Goal: Participate in discussion: Engage in conversation with other users on a specific topic

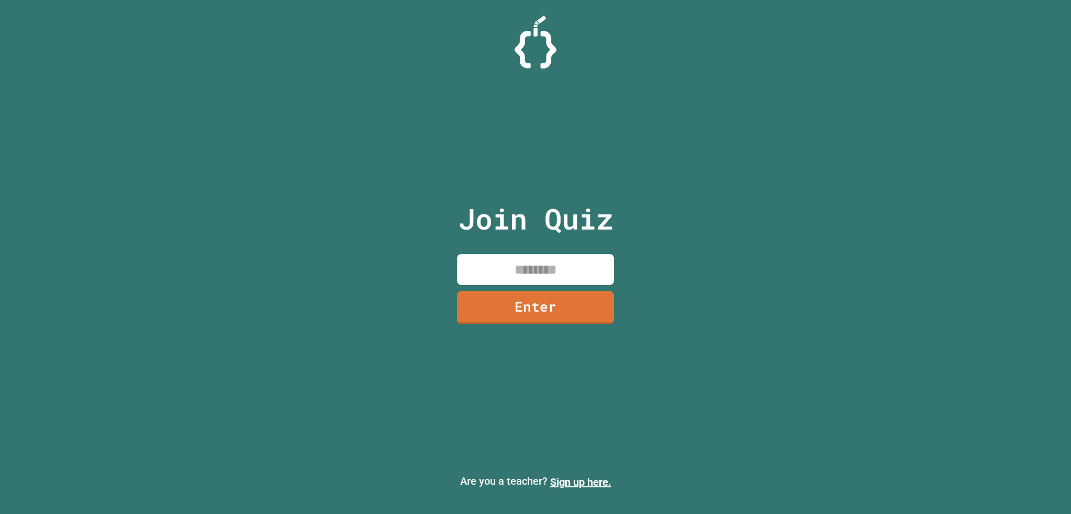
click at [521, 264] on input at bounding box center [535, 269] width 157 height 31
type input "********"
click at [503, 339] on div "Join Quiz ******** Enter" at bounding box center [536, 257] width 176 height 462
click at [525, 317] on link "Enter" at bounding box center [535, 306] width 145 height 35
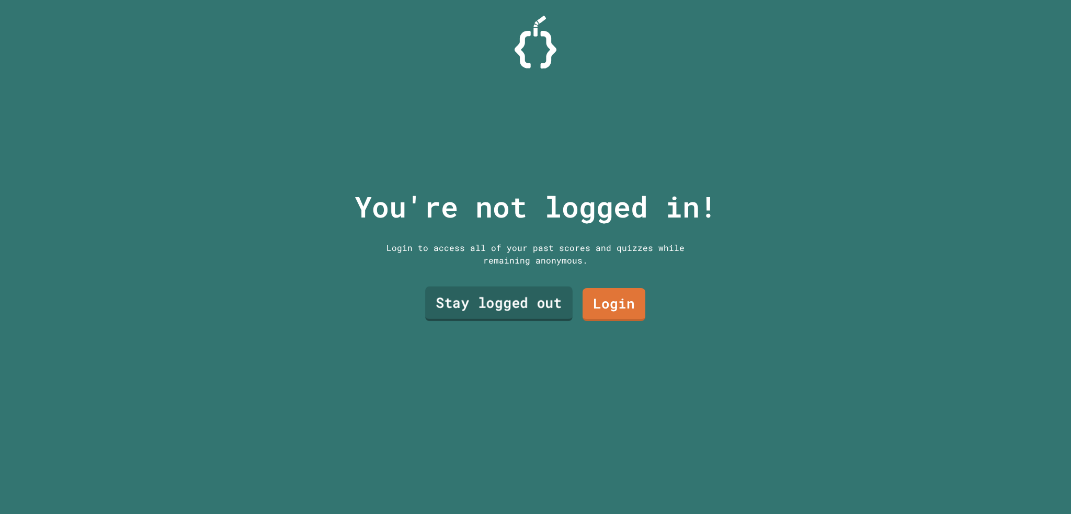
click at [450, 299] on link "Stay logged out" at bounding box center [498, 304] width 147 height 35
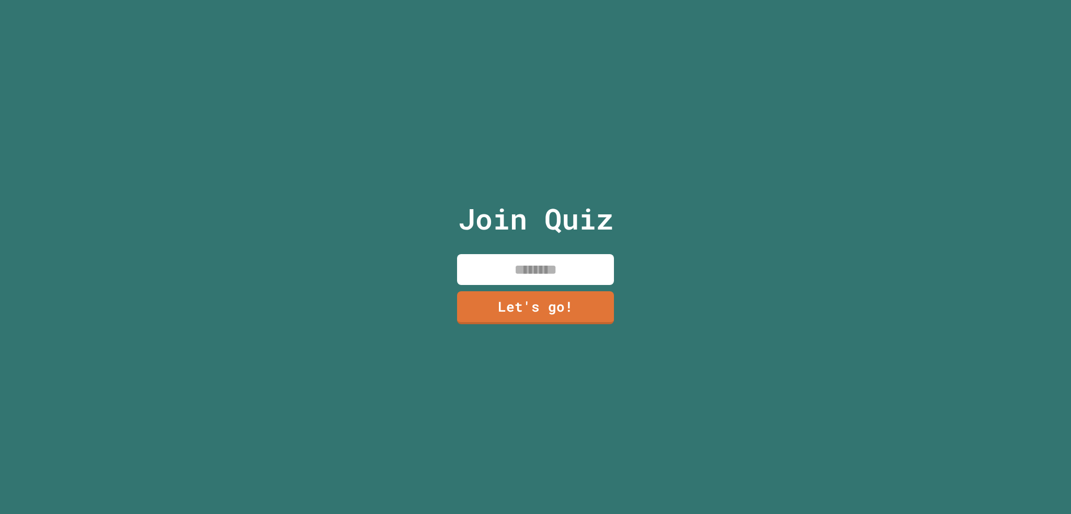
click at [538, 249] on div "Join Quiz Let's go!" at bounding box center [536, 257] width 176 height 514
click at [537, 254] on input at bounding box center [535, 269] width 157 height 31
type input "*****"
click at [552, 296] on link "Let's go!" at bounding box center [535, 307] width 159 height 35
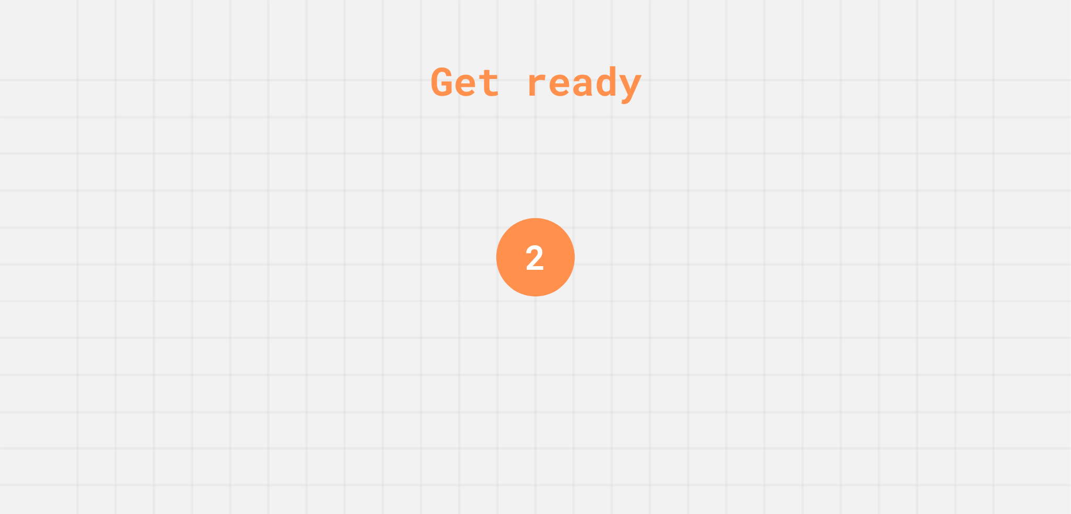
drag, startPoint x: 681, startPoint y: 322, endPoint x: 637, endPoint y: 325, distance: 44.1
click at [650, 324] on div "Get ready 2" at bounding box center [535, 257] width 1071 height 514
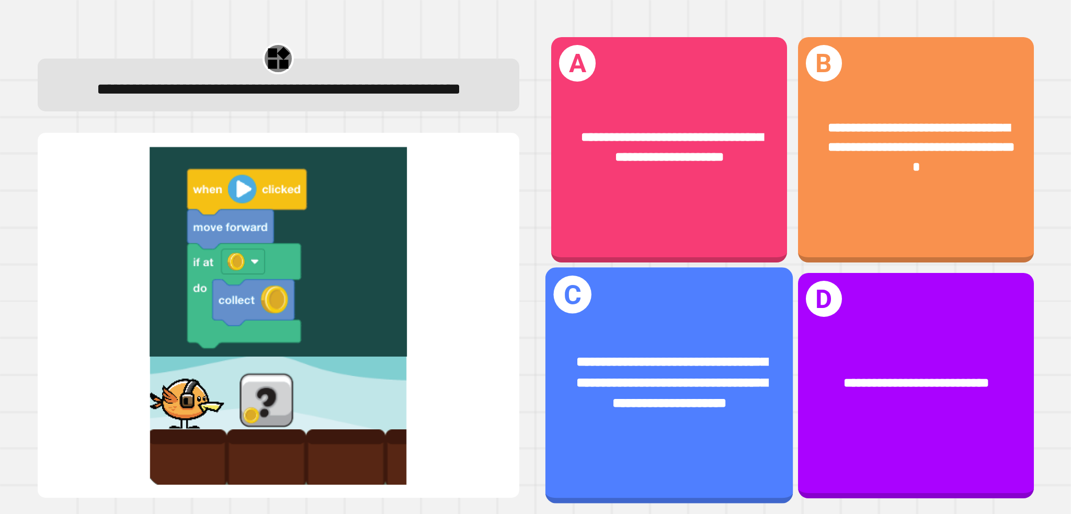
drag, startPoint x: 625, startPoint y: 326, endPoint x: 552, endPoint y: 263, distance: 96.0
click at [552, 267] on div "**********" at bounding box center [668, 385] width 247 height 236
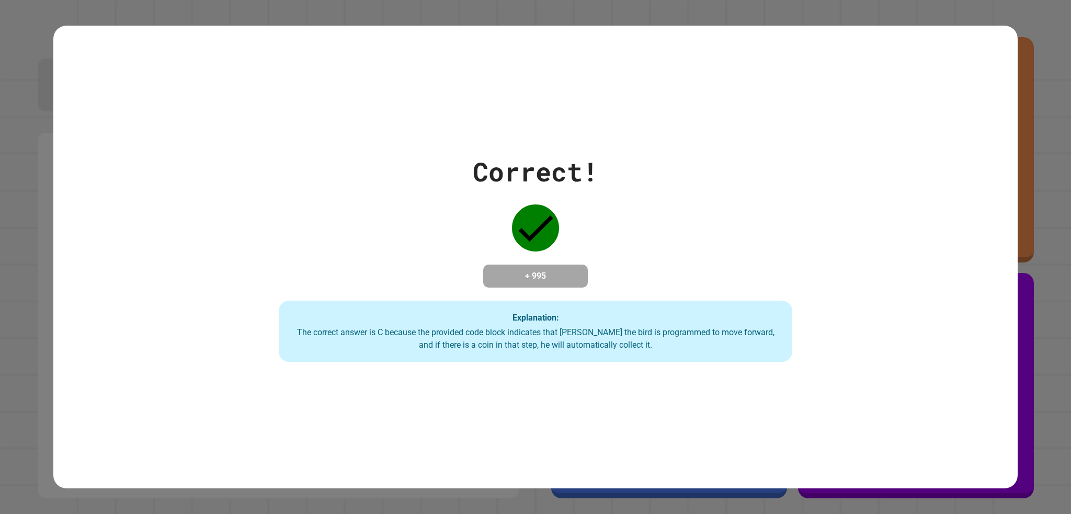
click at [409, 360] on div "Explanation: The correct answer is C because the provided code block indicates …" at bounding box center [535, 332] width 513 height 62
click at [249, 152] on div "Correct! + 995 Explanation: The correct answer is C because the provided code b…" at bounding box center [536, 257] width 734 height 210
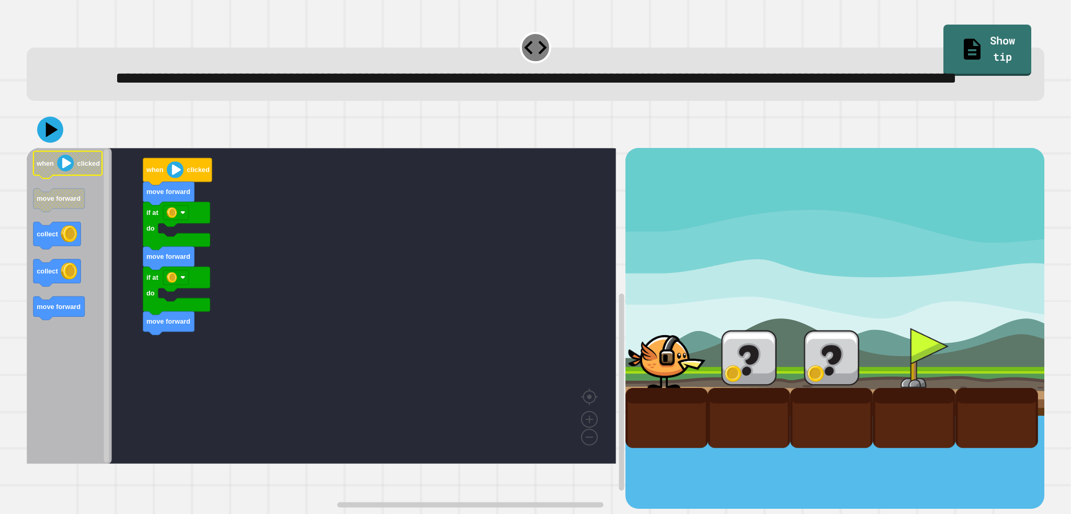
click at [68, 179] on g "when clicked" at bounding box center [67, 165] width 69 height 27
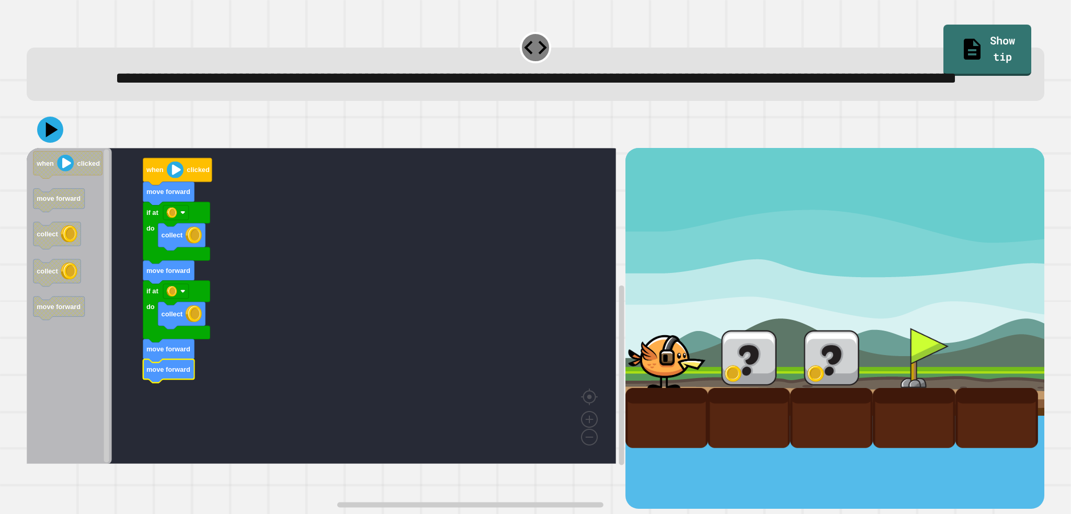
drag, startPoint x: 832, startPoint y: 260, endPoint x: 805, endPoint y: 266, distance: 27.9
click at [392, 271] on rect "Blockly Workspace" at bounding box center [321, 306] width 589 height 316
drag, startPoint x: 675, startPoint y: 308, endPoint x: 695, endPoint y: 311, distance: 20.1
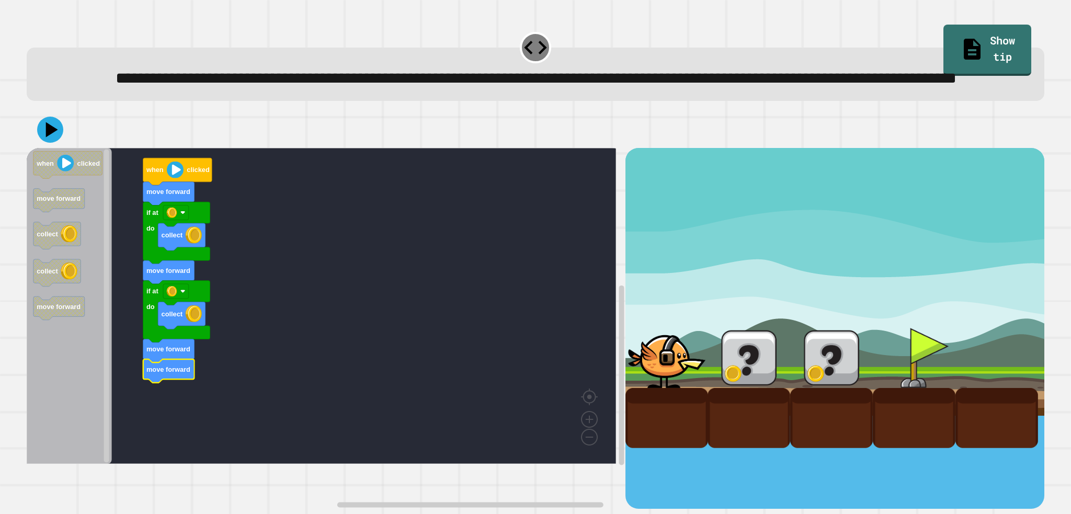
drag, startPoint x: 725, startPoint y: 152, endPoint x: 1012, endPoint y: 31, distance: 312.1
click at [754, 124] on div "**********" at bounding box center [535, 267] width 1028 height 492
click at [52, 145] on icon at bounding box center [50, 129] width 31 height 31
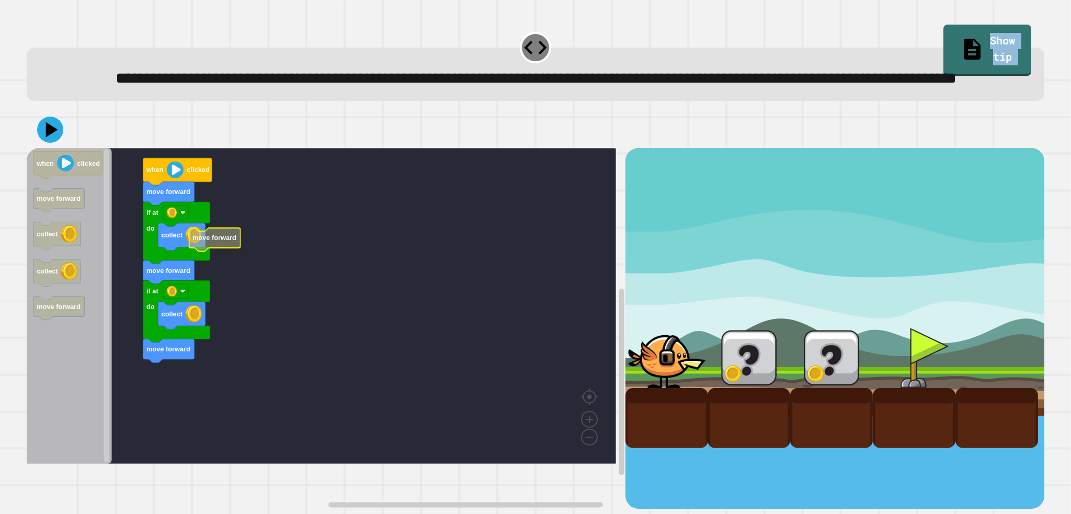
click at [254, 294] on rect "Blockly Workspace" at bounding box center [321, 306] width 589 height 316
click at [52, 139] on icon at bounding box center [52, 130] width 15 height 18
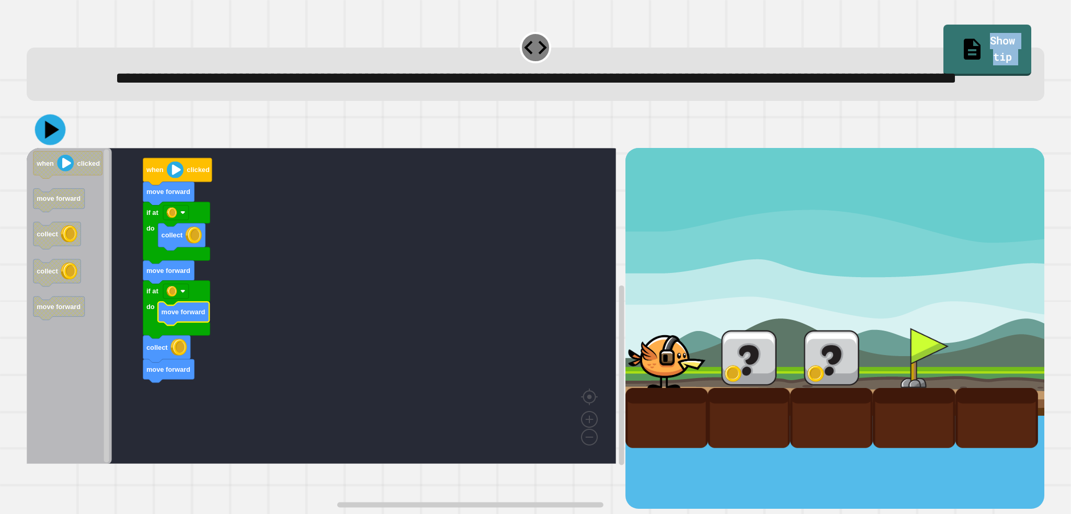
click at [59, 145] on icon at bounding box center [50, 129] width 31 height 31
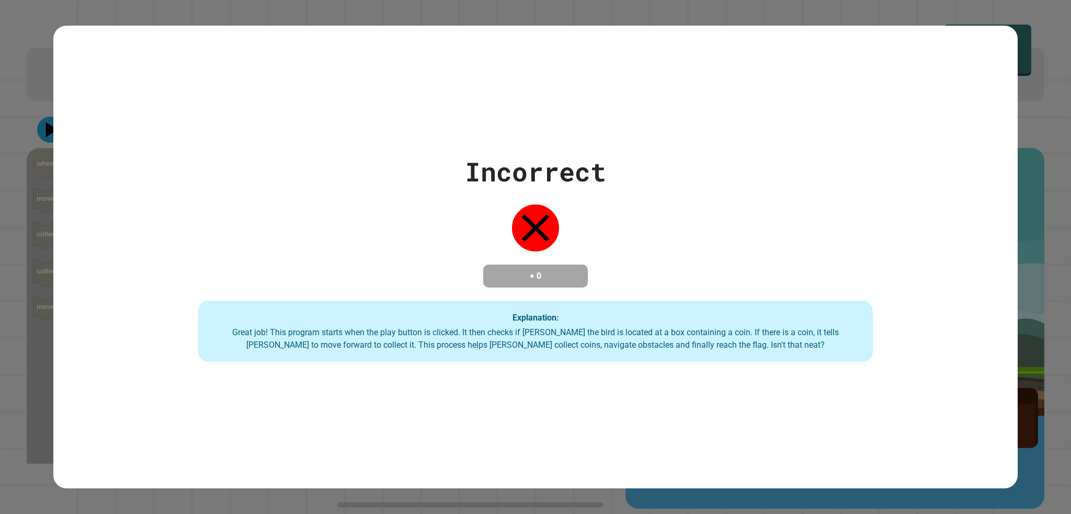
click at [671, 197] on div "Incorrect + 0 Explanation: Great job! This program starts when the play button …" at bounding box center [535, 257] width 964 height 210
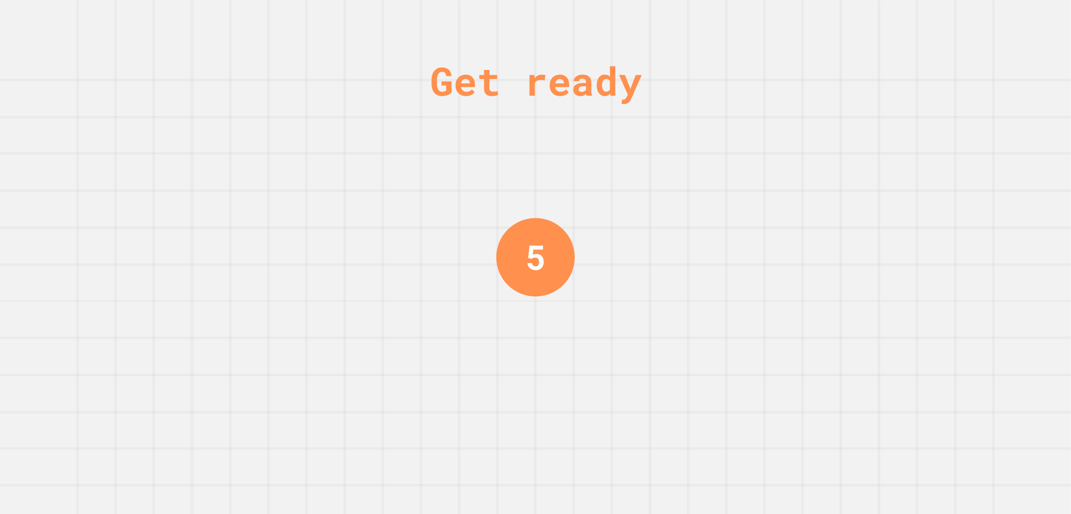
drag, startPoint x: 505, startPoint y: 192, endPoint x: 302, endPoint y: 245, distance: 209.1
click at [302, 245] on div "Get ready 5" at bounding box center [535, 257] width 1071 height 514
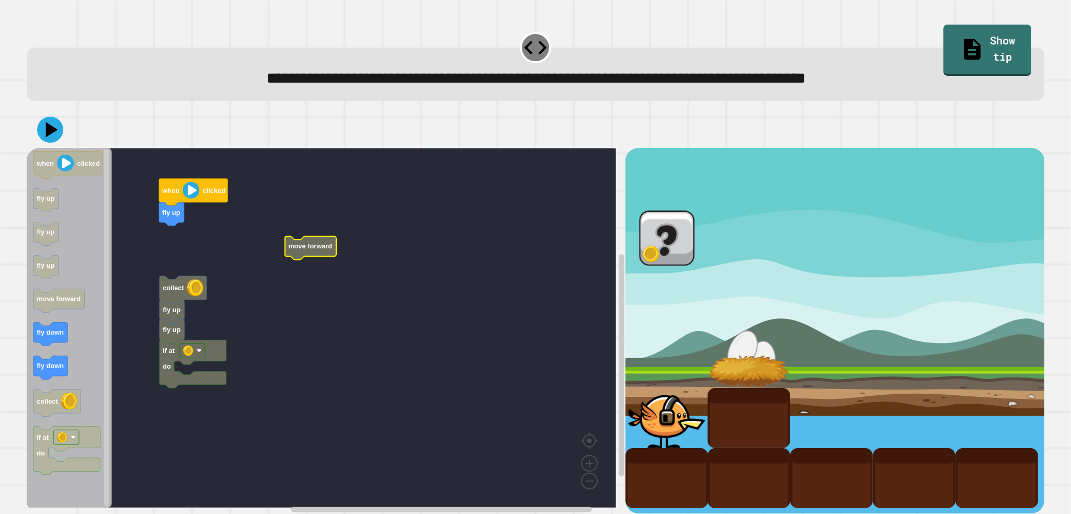
click at [215, 255] on rect "Blockly Workspace" at bounding box center [321, 328] width 589 height 360
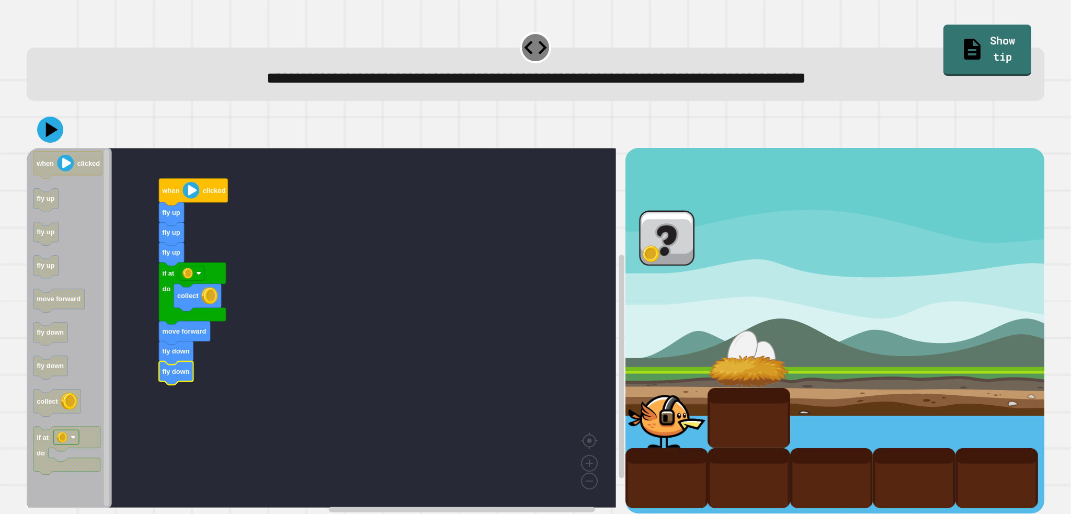
click at [58, 139] on icon at bounding box center [50, 130] width 26 height 26
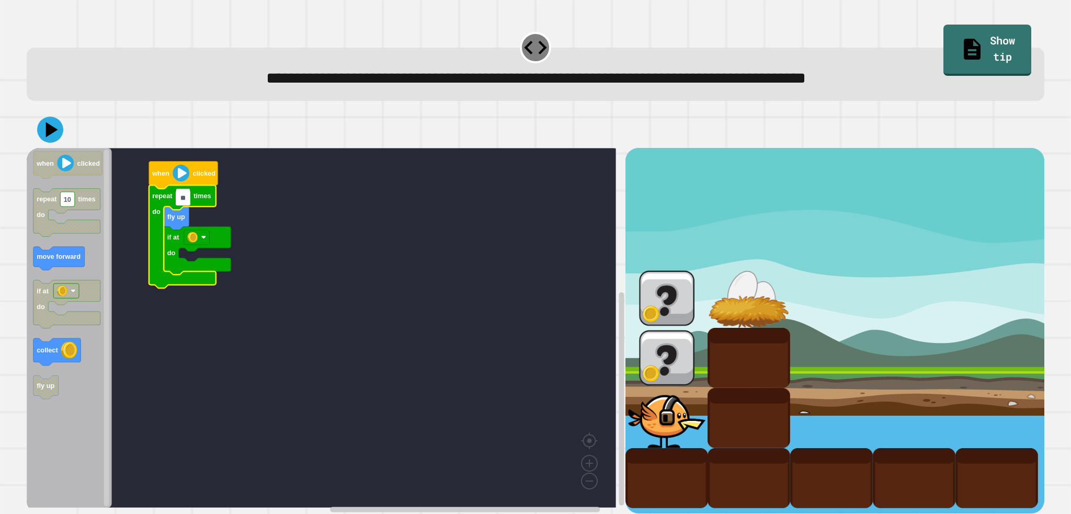
type input "*"
click at [205, 359] on rect "Blockly Workspace" at bounding box center [321, 328] width 589 height 360
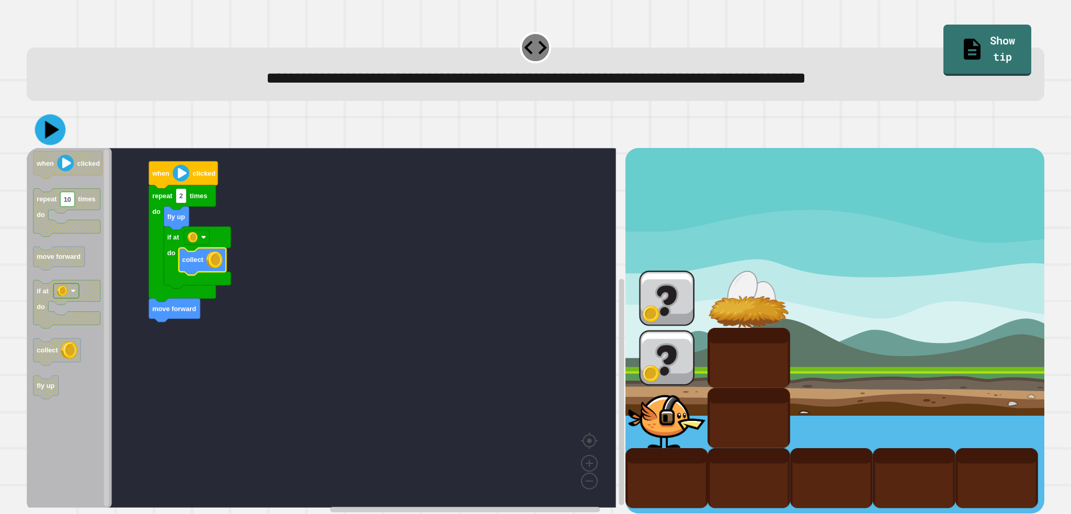
click at [56, 136] on icon at bounding box center [50, 129] width 31 height 31
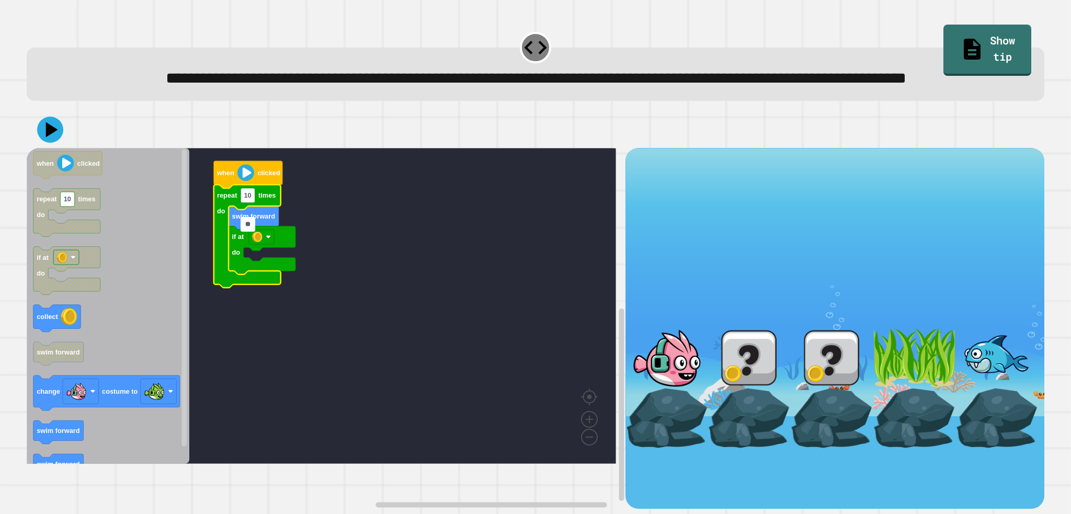
type input "*"
click at [225, 346] on rect "Blockly Workspace" at bounding box center [321, 306] width 589 height 316
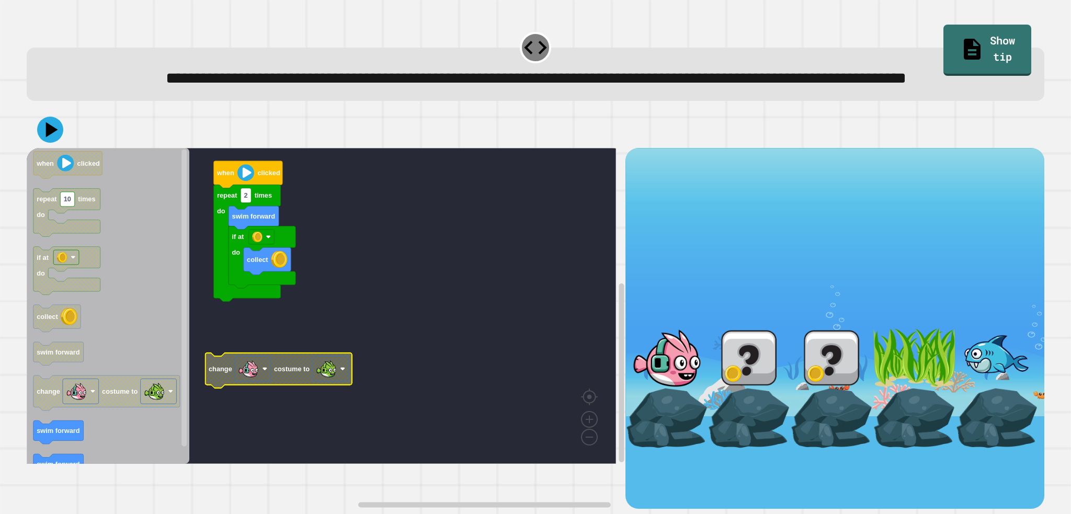
click at [291, 365] on rect "Blockly Workspace" at bounding box center [321, 306] width 589 height 316
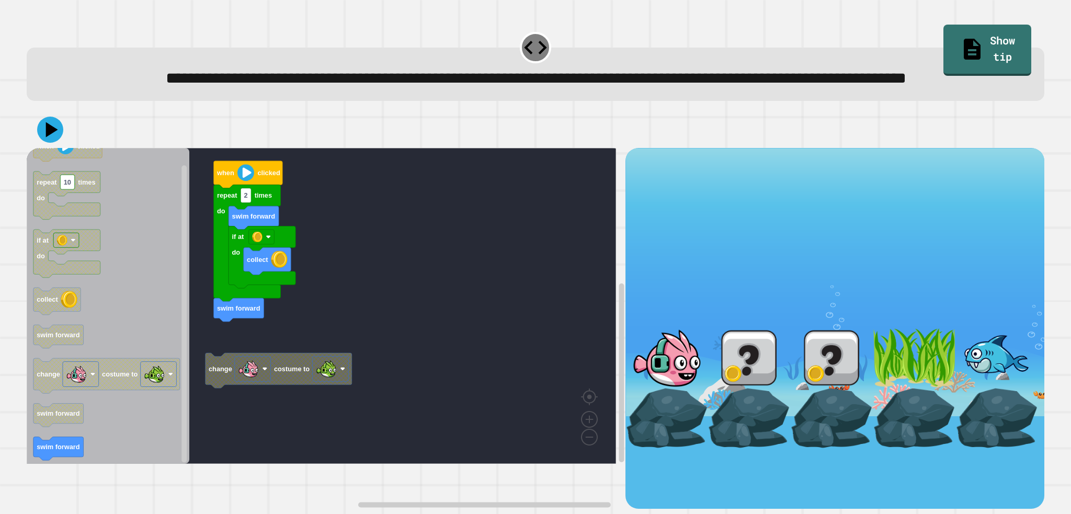
click at [174, 282] on icon "Blockly Workspace" at bounding box center [108, 306] width 163 height 316
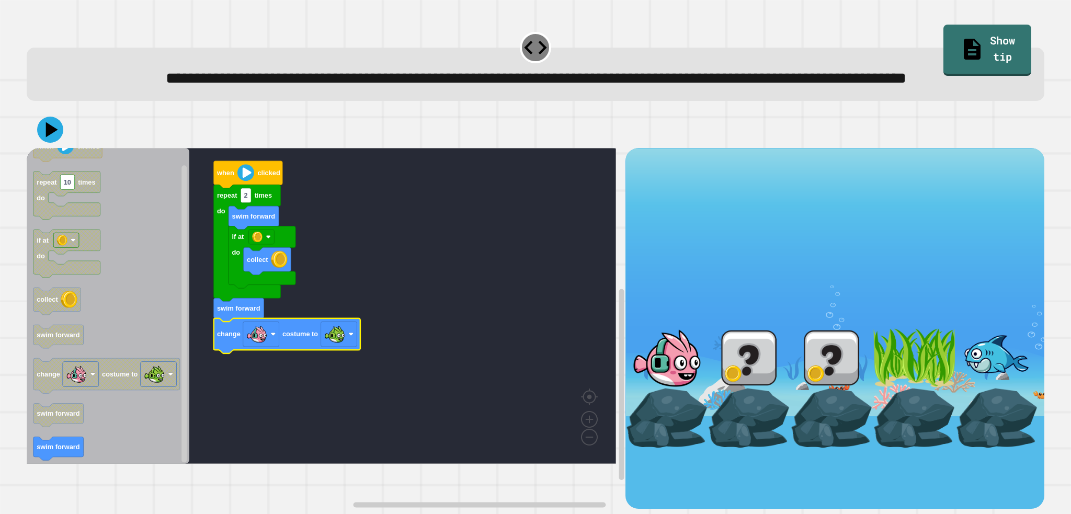
click at [56, 143] on icon at bounding box center [50, 130] width 26 height 26
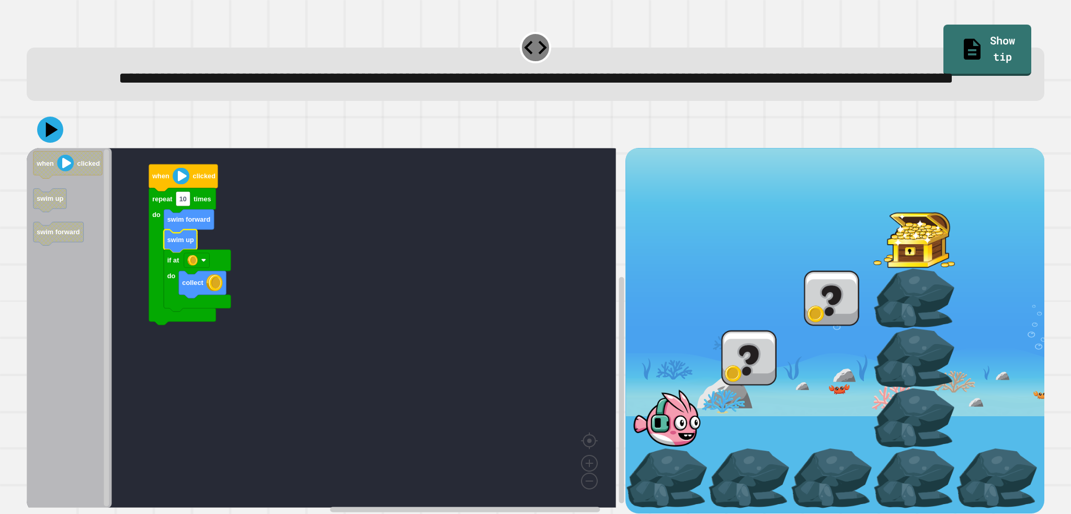
click at [28, 148] on div at bounding box center [535, 129] width 1017 height 37
click at [51, 138] on icon at bounding box center [51, 130] width 13 height 16
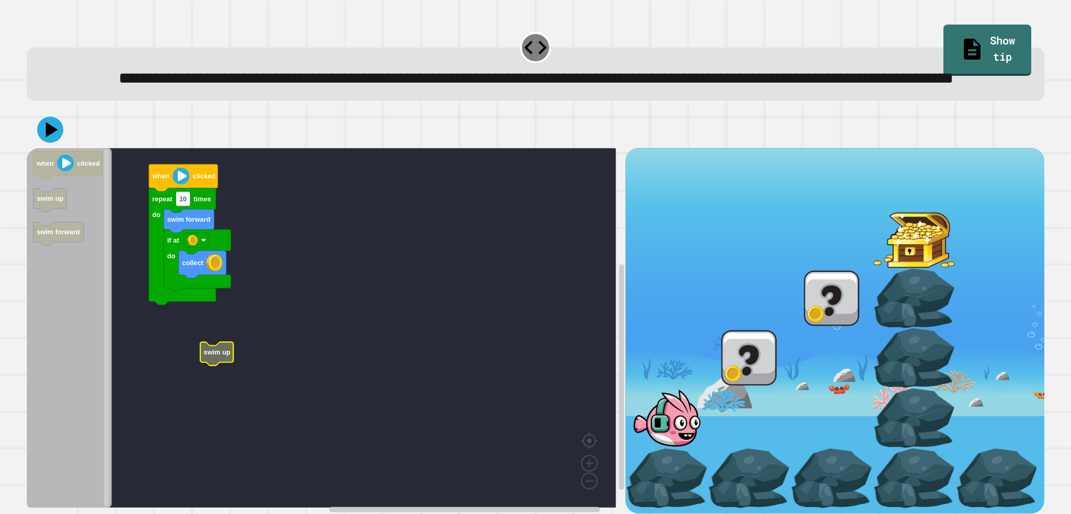
click at [216, 357] on rect "Blockly Workspace" at bounding box center [321, 328] width 589 height 360
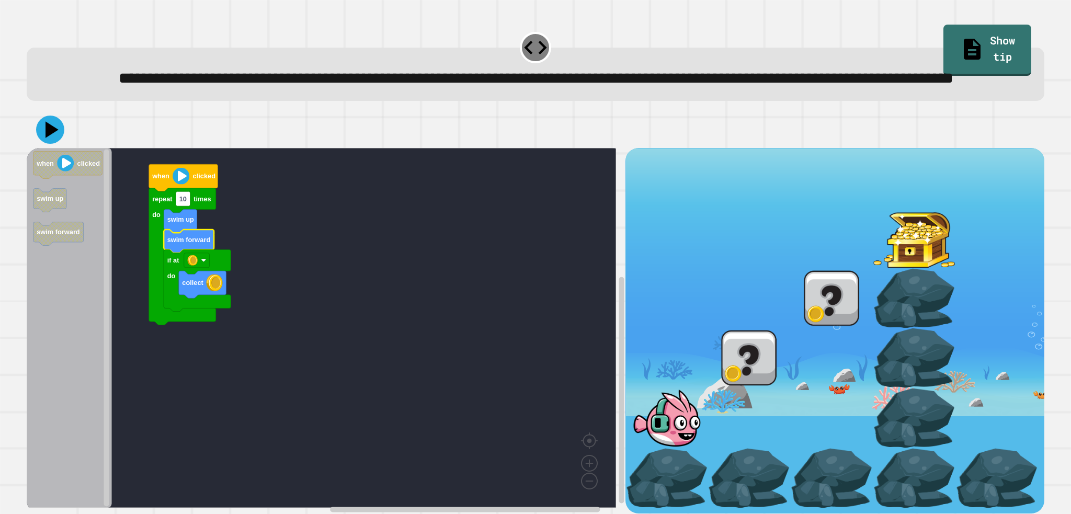
click at [48, 138] on icon at bounding box center [51, 130] width 13 height 16
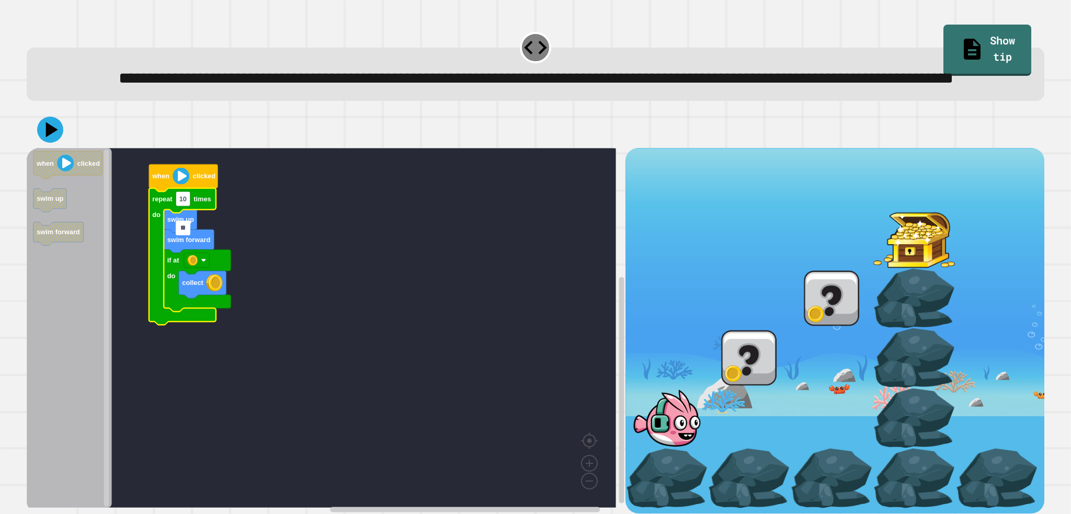
type input "*"
click at [186, 206] on rect "Blockly Workspace" at bounding box center [181, 198] width 10 height 15
type input "*"
click at [43, 144] on icon at bounding box center [50, 129] width 29 height 29
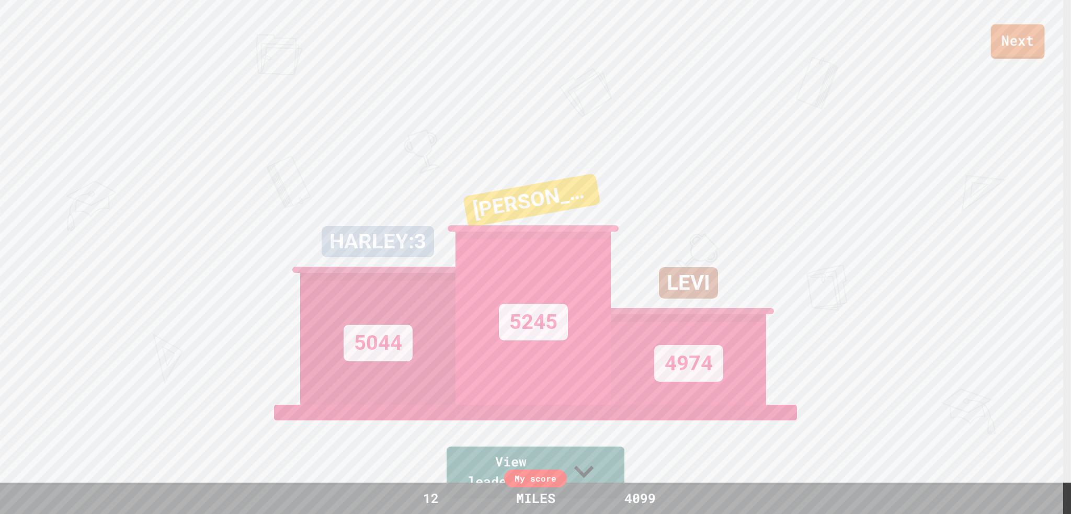
click at [1039, 45] on link "Next" at bounding box center [1018, 41] width 54 height 35
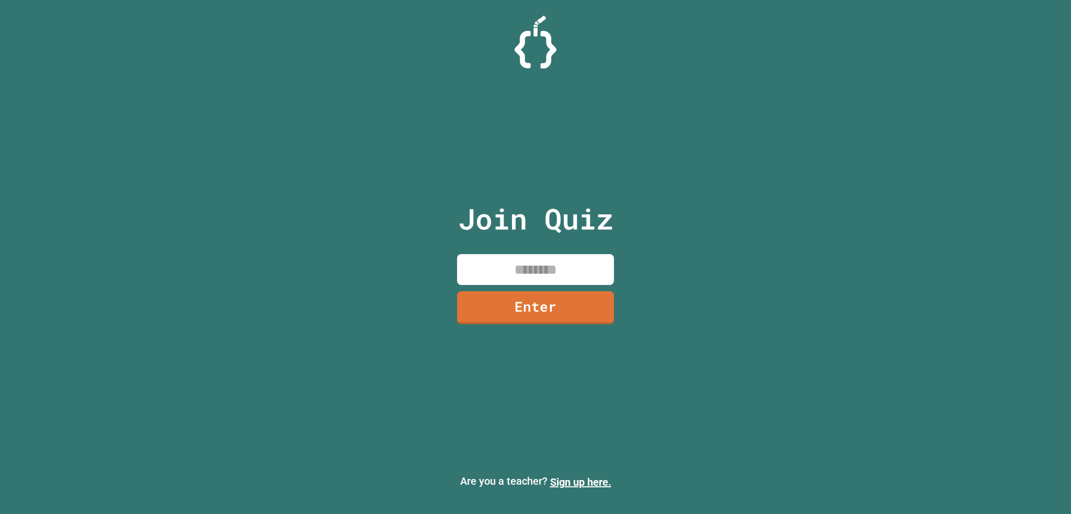
click at [479, 271] on input at bounding box center [535, 269] width 157 height 31
type input "********"
click at [494, 305] on link "Enter" at bounding box center [535, 307] width 159 height 35
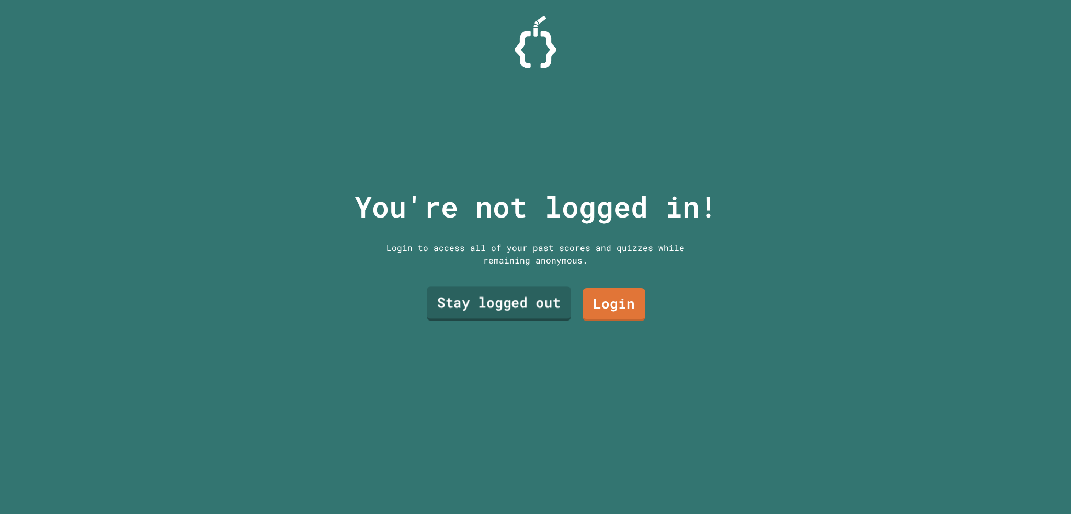
click at [496, 296] on link "Stay logged out" at bounding box center [499, 304] width 144 height 35
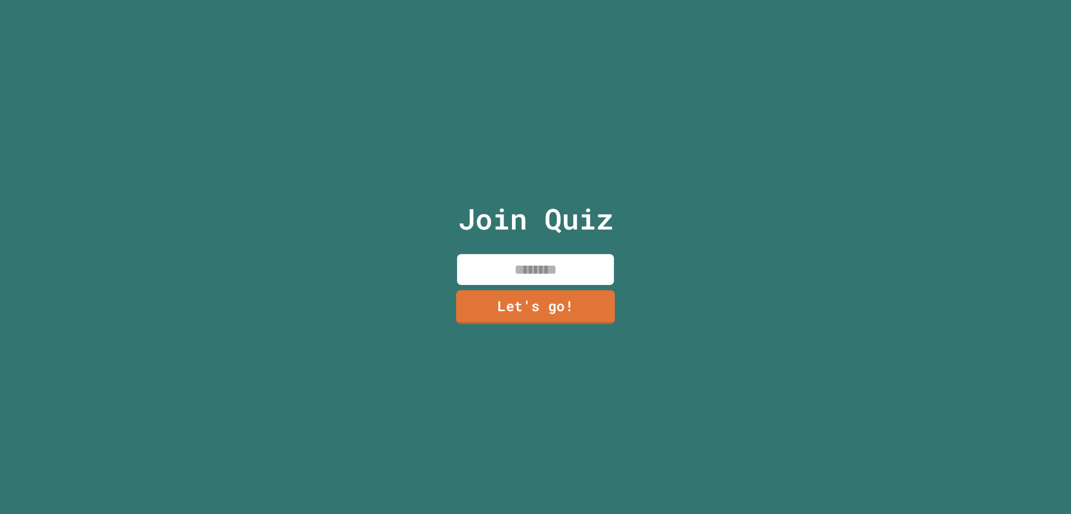
click at [516, 270] on input at bounding box center [535, 269] width 157 height 31
click at [513, 280] on input "*****" at bounding box center [535, 269] width 157 height 31
type input "*****"
click at [511, 290] on link "Let's go!" at bounding box center [536, 306] width 148 height 35
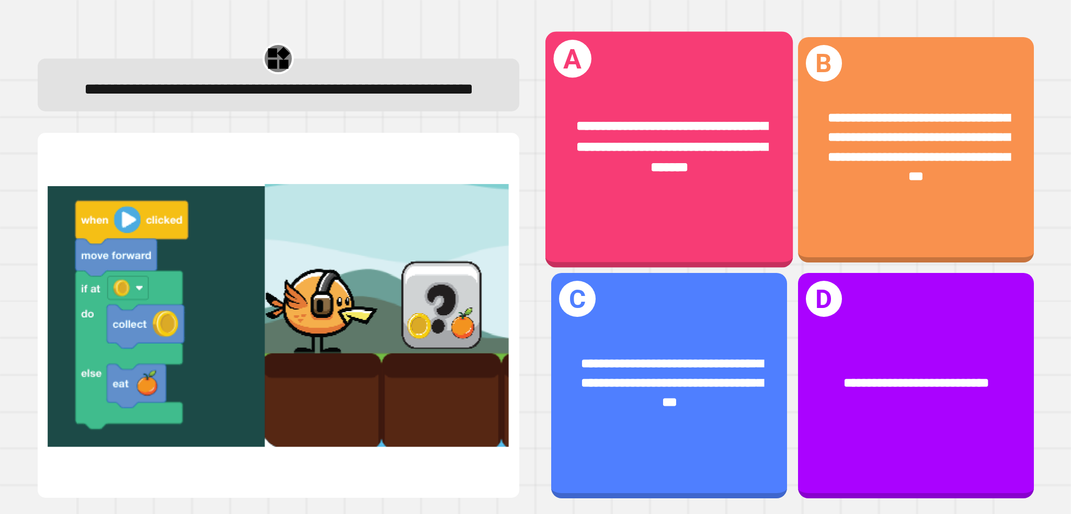
click at [711, 194] on div "**********" at bounding box center [668, 147] width 247 height 116
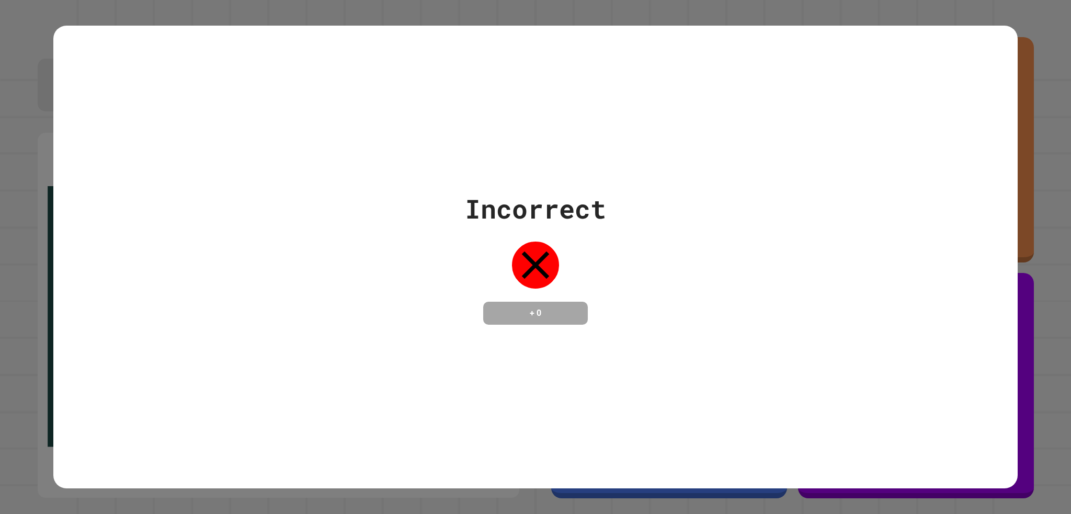
click at [1056, 22] on div "Incorrect + 0" at bounding box center [535, 257] width 1071 height 514
click at [913, 66] on div "Incorrect + 0" at bounding box center [535, 257] width 964 height 463
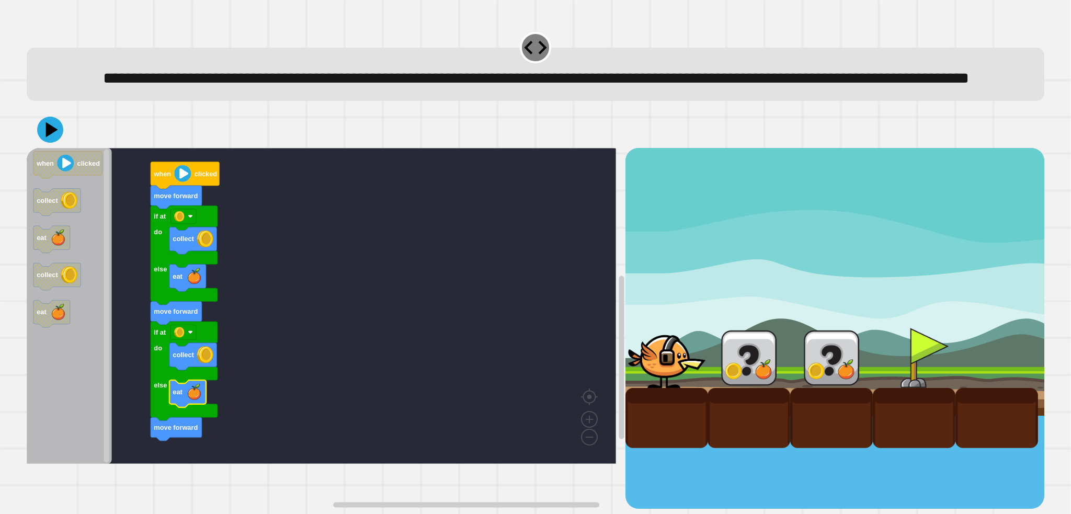
click at [53, 143] on icon at bounding box center [50, 130] width 26 height 26
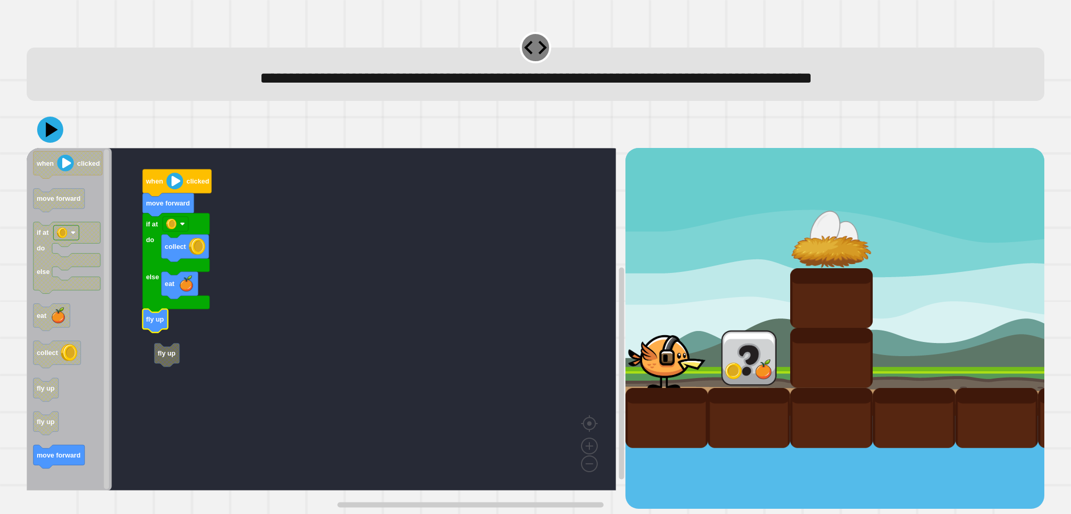
click at [155, 336] on rect "Blockly Workspace" at bounding box center [321, 319] width 589 height 342
click at [178, 378] on rect "Blockly Workspace" at bounding box center [321, 319] width 589 height 342
click at [48, 129] on icon at bounding box center [52, 130] width 15 height 18
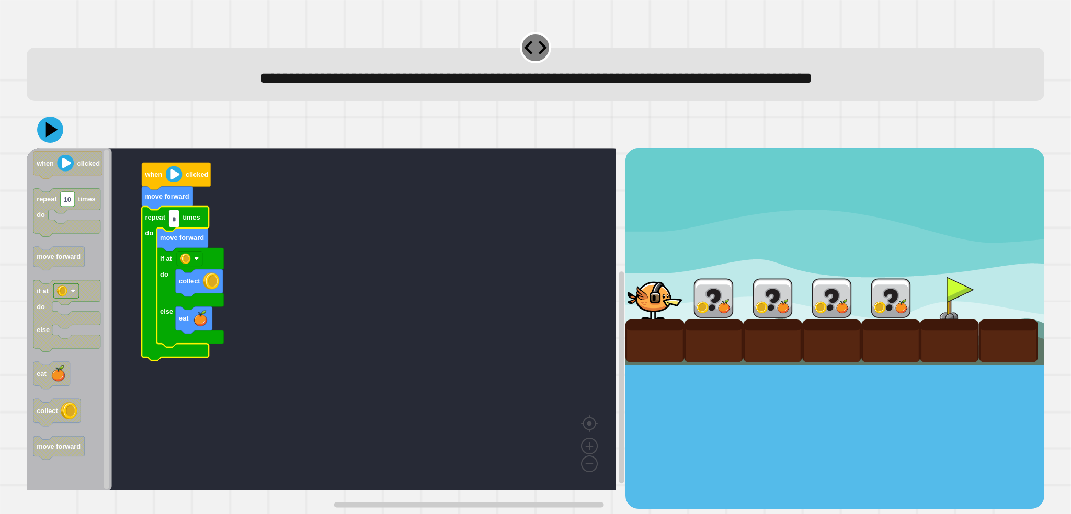
type input "*"
click at [51, 150] on icon "Blockly Workspace" at bounding box center [69, 319] width 85 height 342
click at [52, 147] on div at bounding box center [535, 129] width 1017 height 37
click at [52, 139] on icon at bounding box center [50, 130] width 26 height 26
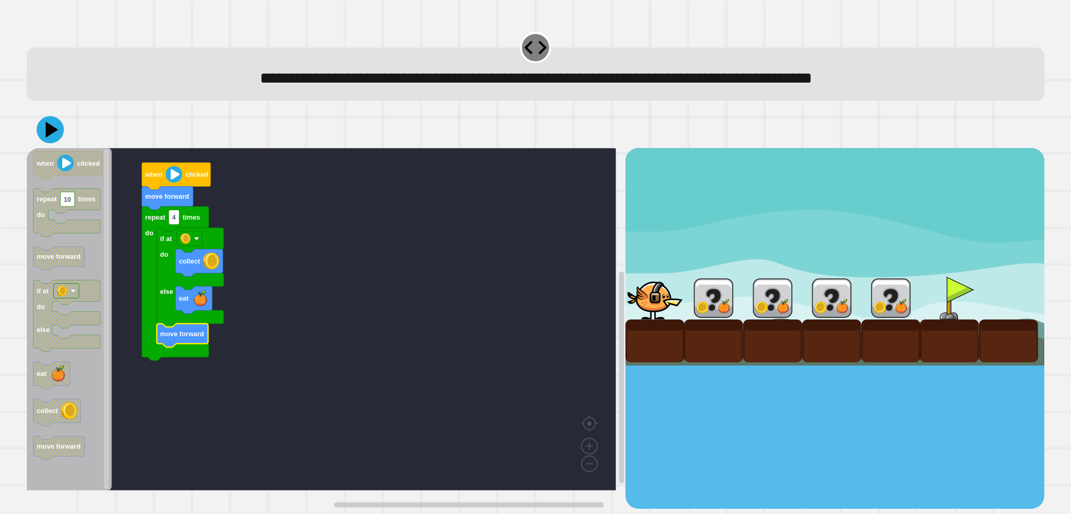
click at [58, 135] on icon at bounding box center [50, 129] width 27 height 27
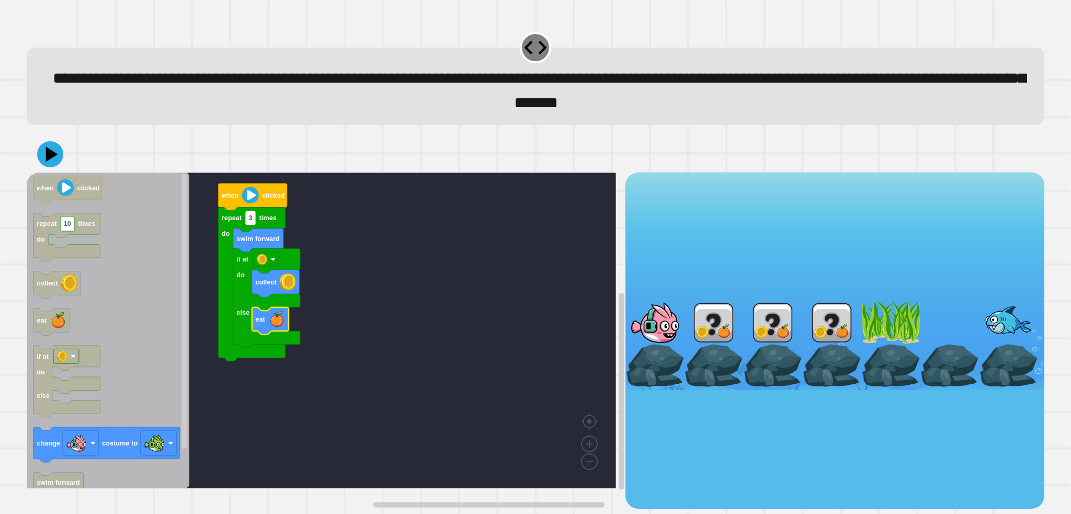
click at [353, 401] on rect "Blockly Workspace" at bounding box center [321, 331] width 589 height 316
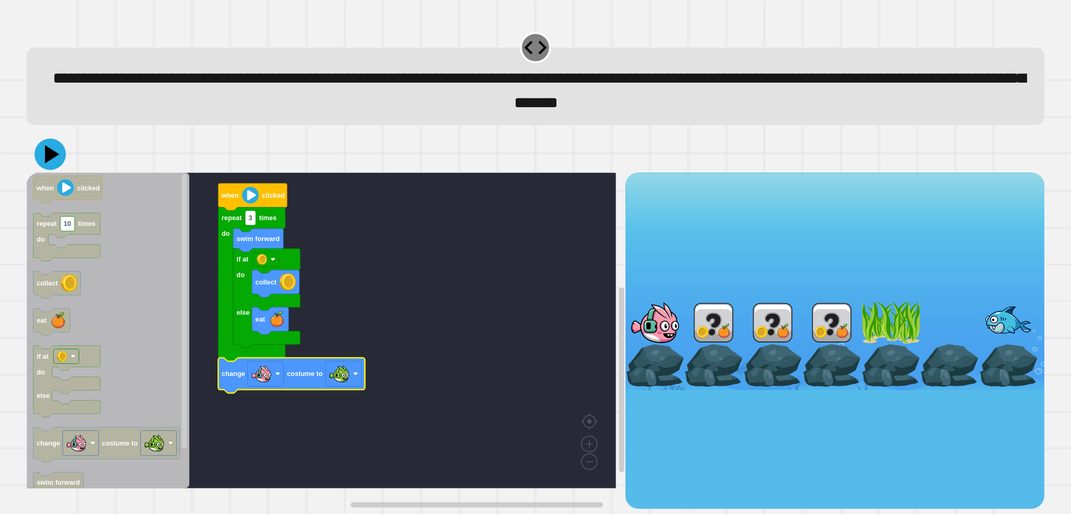
click at [38, 158] on icon at bounding box center [50, 154] width 31 height 31
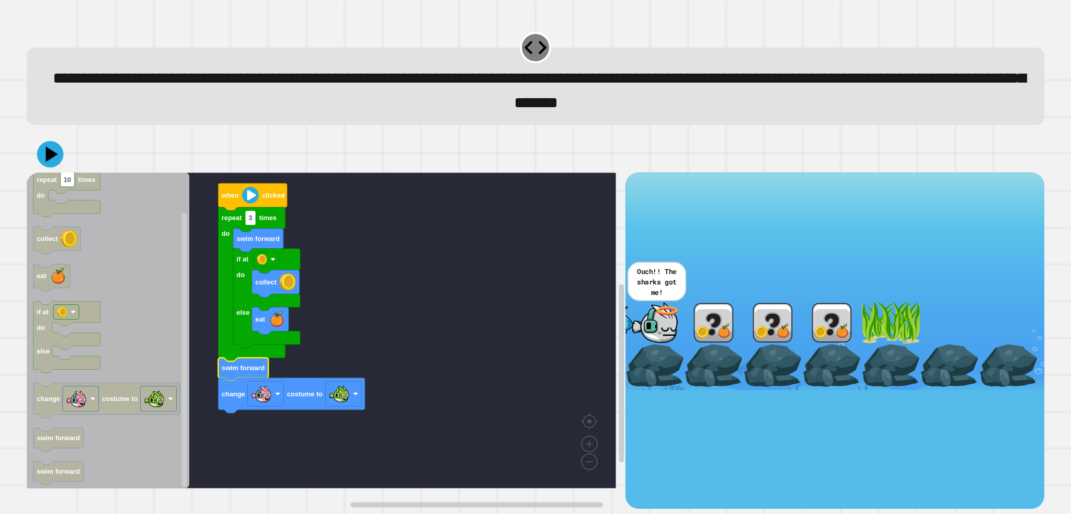
click at [51, 161] on icon at bounding box center [52, 154] width 12 height 16
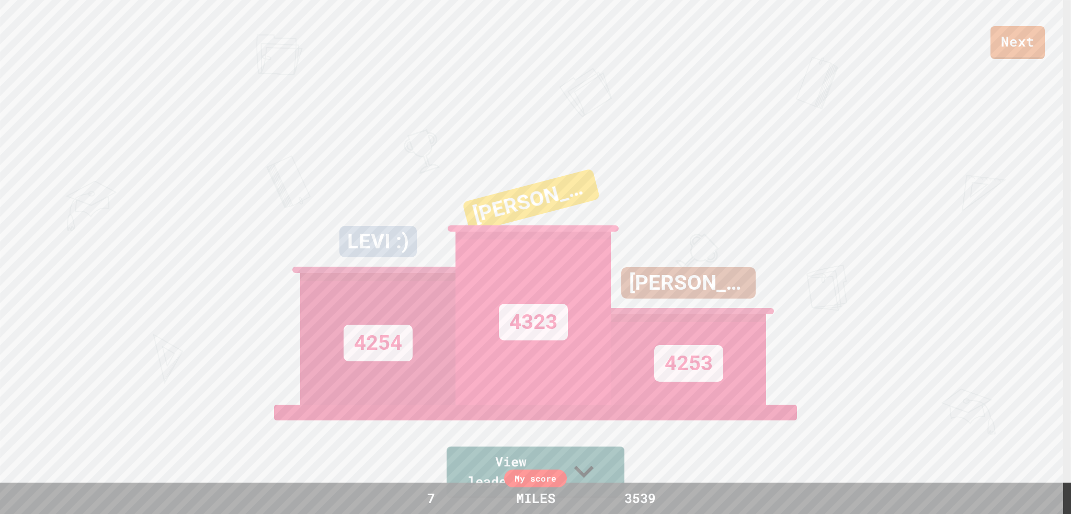
click at [1002, 39] on link "Next" at bounding box center [1017, 42] width 54 height 33
